Goal: Transaction & Acquisition: Purchase product/service

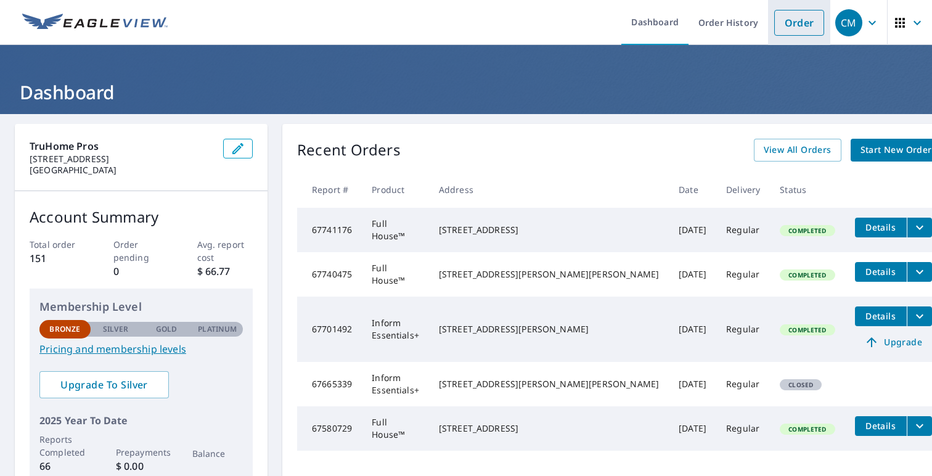
click at [786, 20] on link "Order" at bounding box center [799, 23] width 50 height 26
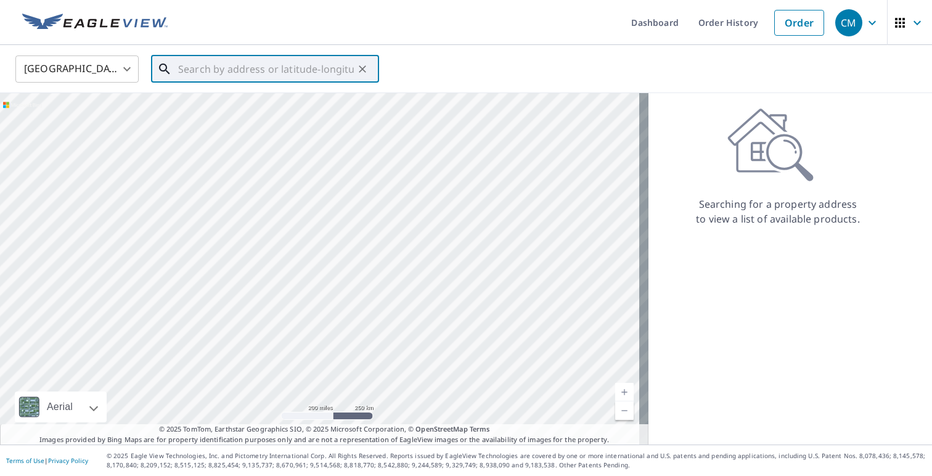
click at [219, 70] on input "text" at bounding box center [266, 69] width 176 height 35
paste input "[STREET_ADDRESS]"
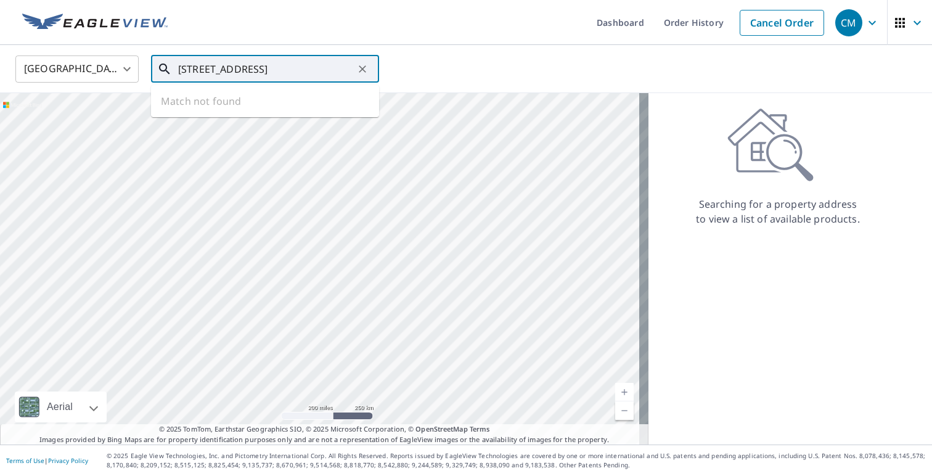
scroll to position [0, 20]
drag, startPoint x: 221, startPoint y: 95, endPoint x: 223, endPoint y: 113, distance: 18.0
click at [223, 113] on p "[GEOGRAPHIC_DATA]" at bounding box center [272, 118] width 193 height 12
type input "[STREET_ADDRESS]"
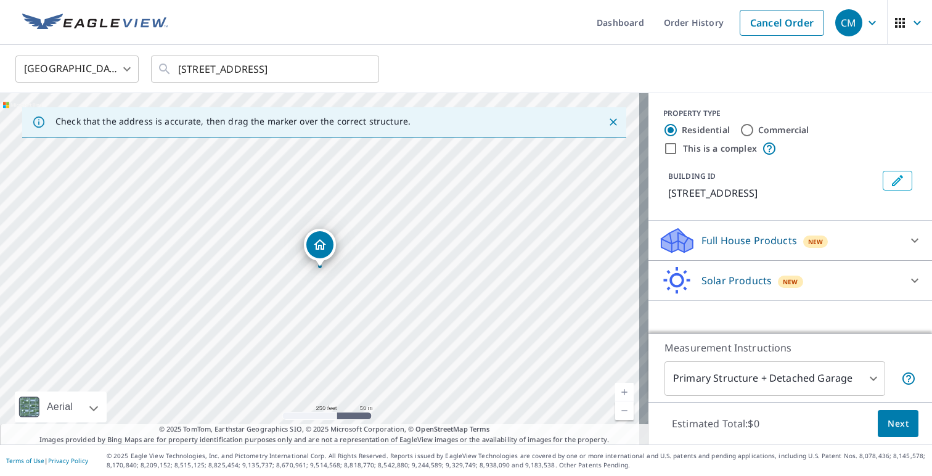
click at [733, 283] on p "Solar Products" at bounding box center [736, 280] width 70 height 15
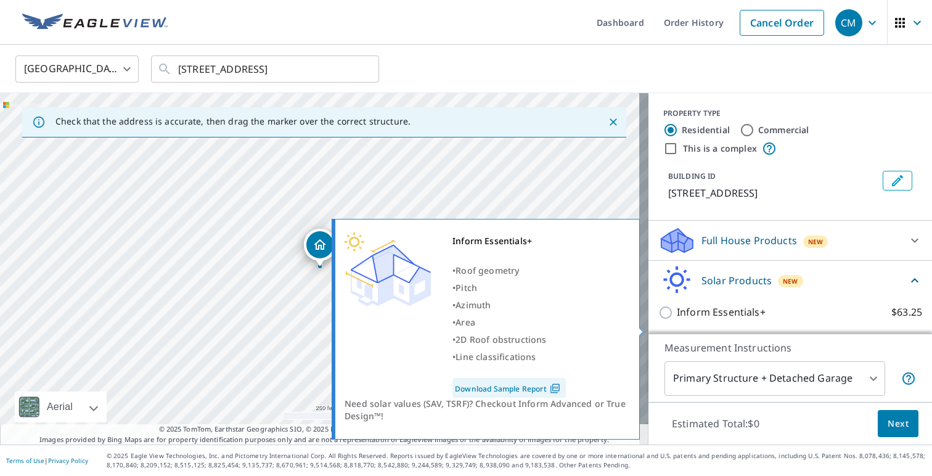
click at [736, 319] on p "Inform Essentials+" at bounding box center [721, 311] width 89 height 15
click at [677, 319] on input "Inform Essentials+ $63.25" at bounding box center [667, 312] width 18 height 15
checkbox input "true"
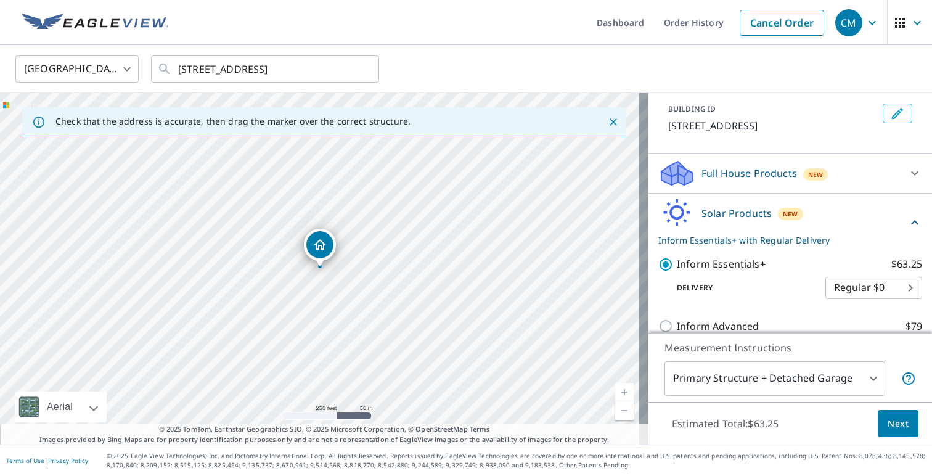
scroll to position [85, 0]
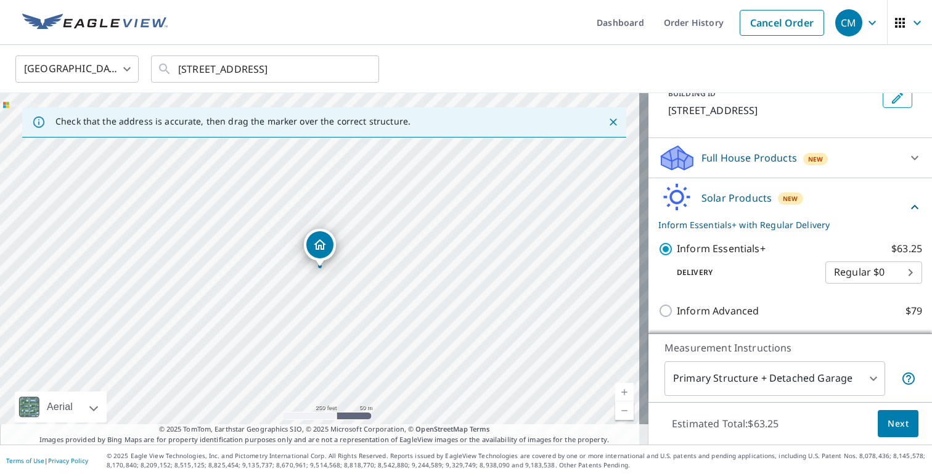
click at [900, 425] on button "Next" at bounding box center [897, 424] width 41 height 28
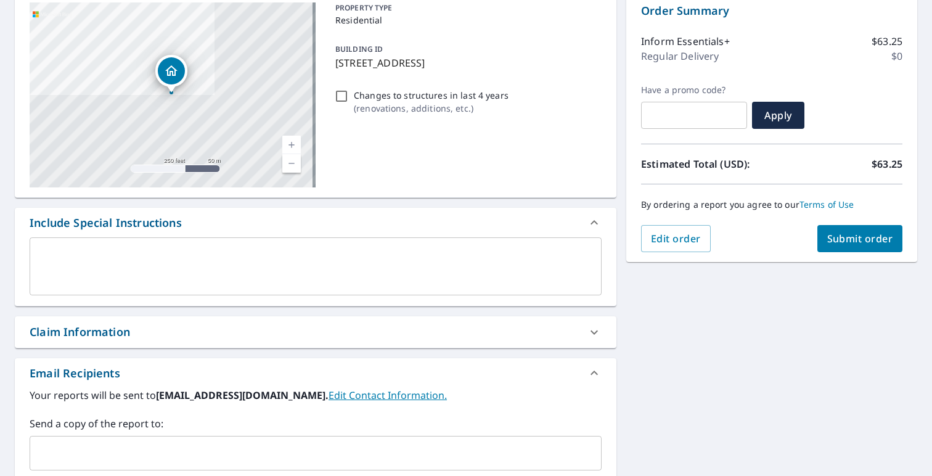
scroll to position [255, 0]
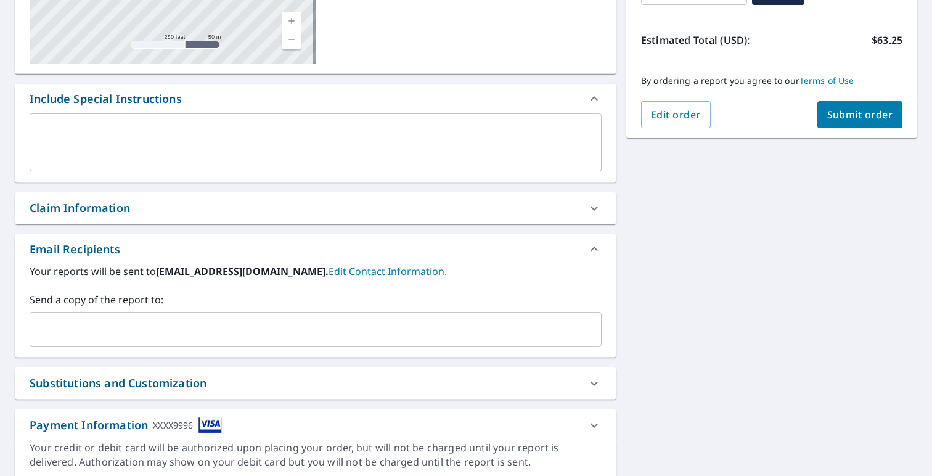
click at [99, 331] on input "text" at bounding box center [306, 328] width 542 height 23
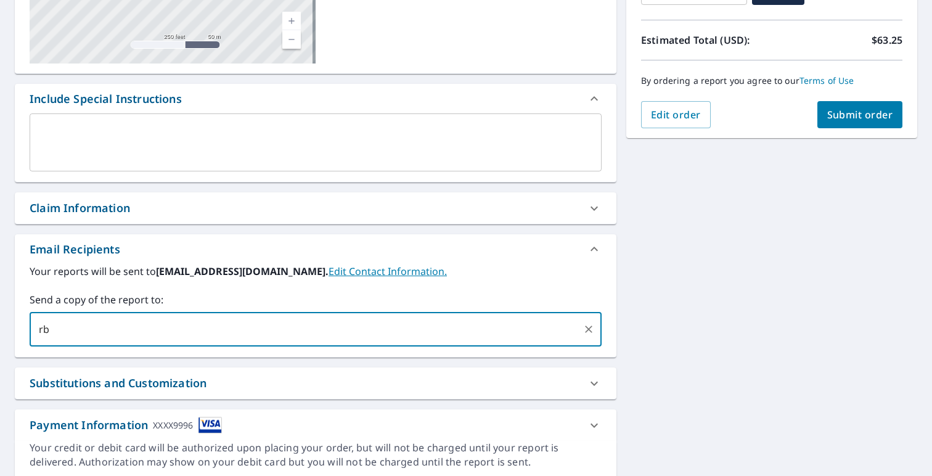
type input "r"
type input "khen"
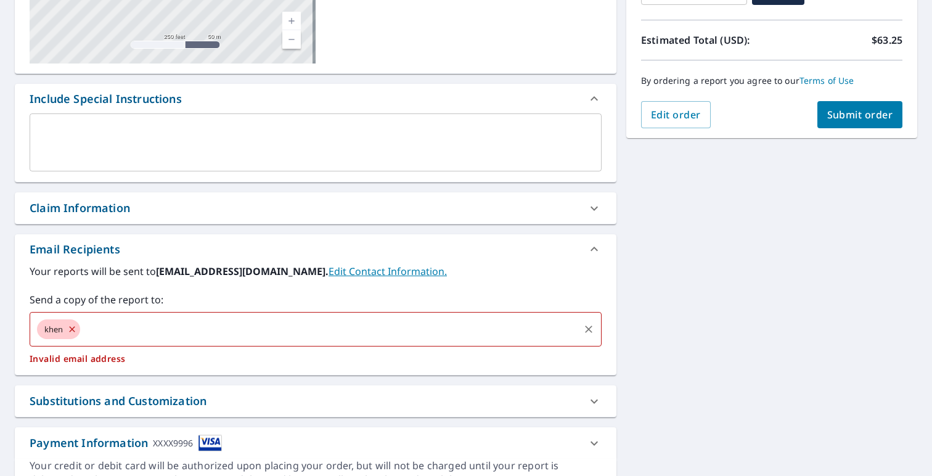
click at [174, 332] on input "text" at bounding box center [329, 328] width 495 height 23
click at [74, 328] on icon at bounding box center [72, 329] width 10 height 14
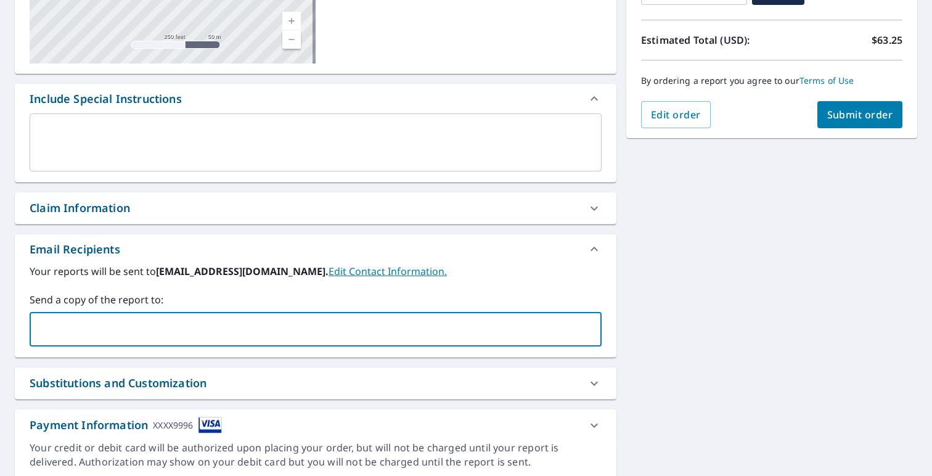
click at [76, 328] on input "text" at bounding box center [306, 328] width 542 height 23
paste input "[PERSON_NAME][EMAIL_ADDRESS][DOMAIN_NAME]"
type input "[PERSON_NAME][EMAIL_ADDRESS][DOMAIN_NAME]"
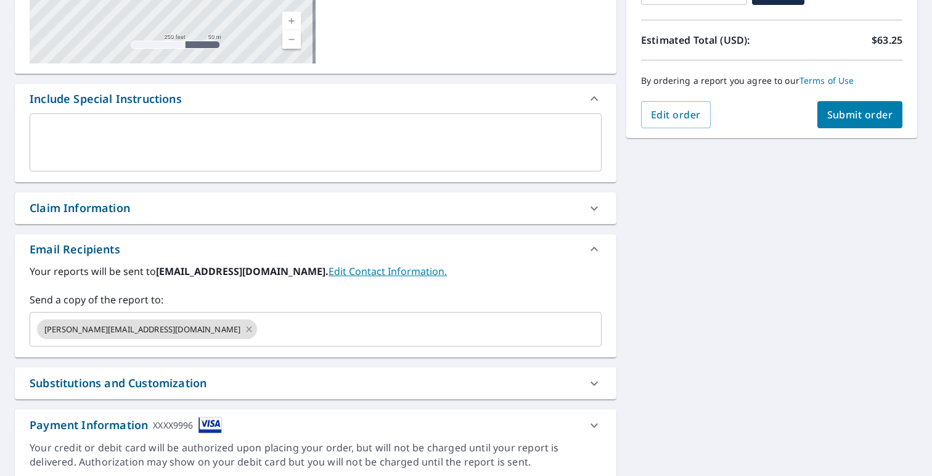
click at [712, 337] on div "**********" at bounding box center [466, 174] width 932 height 630
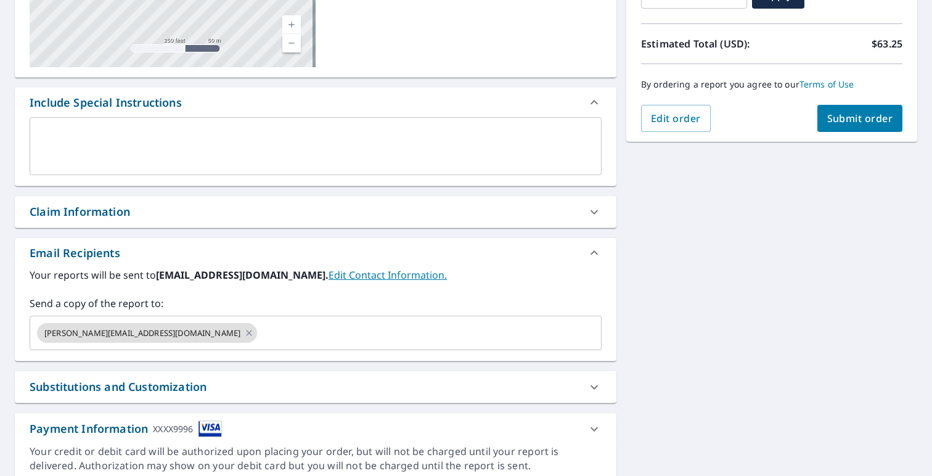
scroll to position [56, 0]
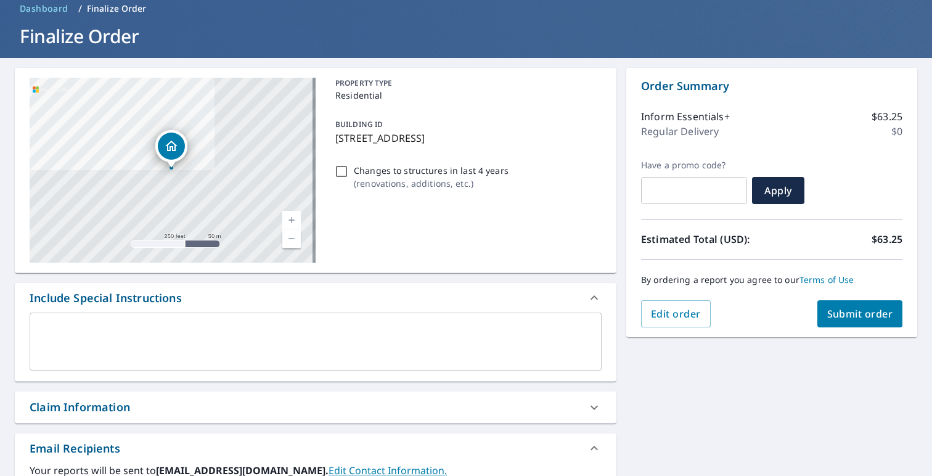
click at [864, 307] on span "Submit order" at bounding box center [860, 314] width 66 height 14
